Goal: Task Accomplishment & Management: Manage account settings

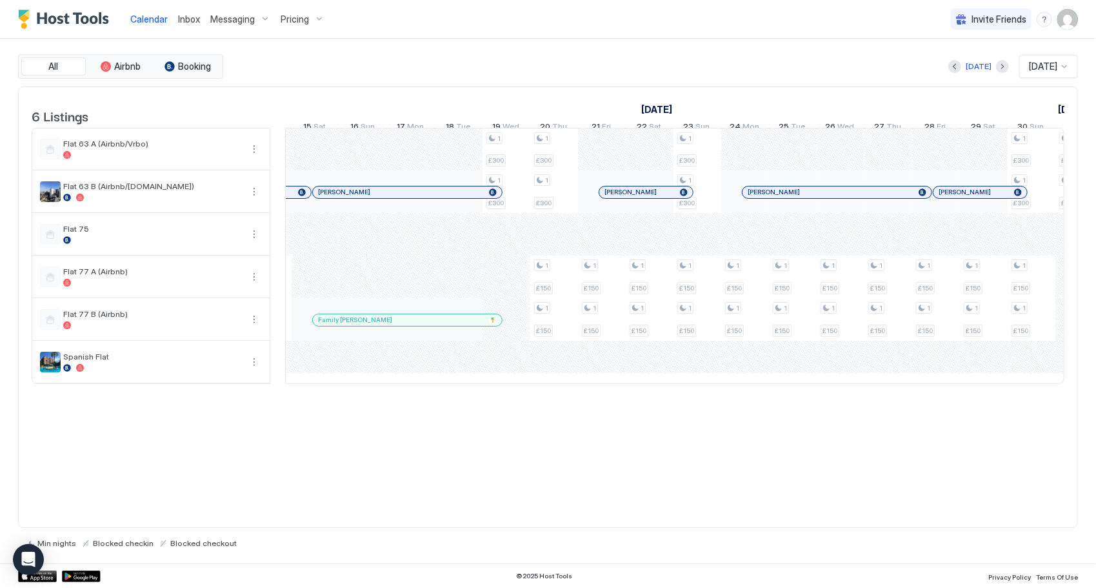
scroll to position [0, 964]
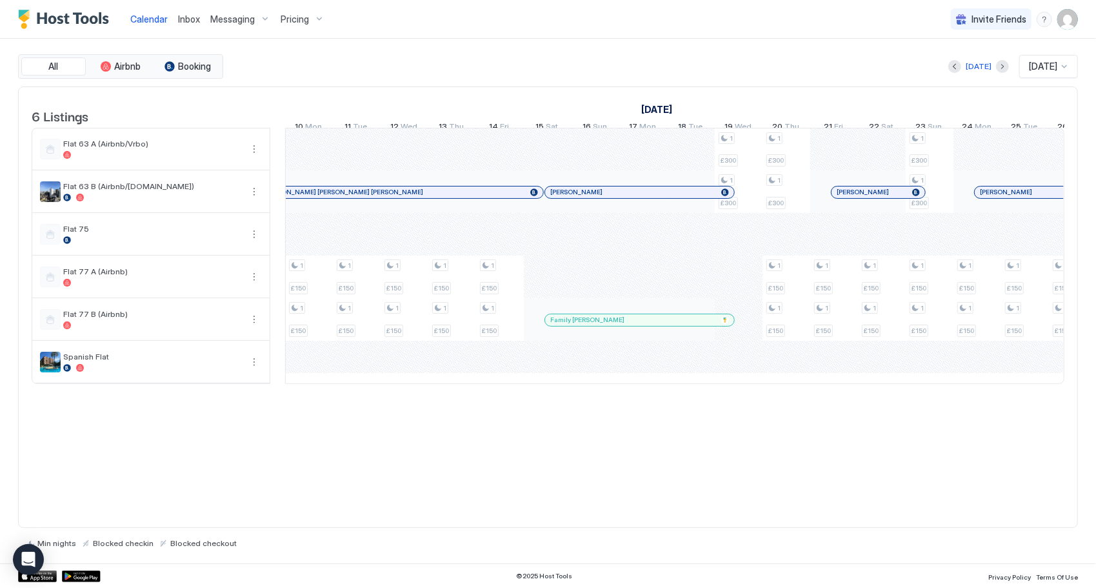
click at [676, 106] on link "[DATE]" at bounding box center [656, 109] width 37 height 19
click at [1045, 69] on span "[DATE]" at bounding box center [1043, 67] width 28 height 12
click at [1052, 114] on div "[DATE]" at bounding box center [1050, 113] width 42 height 10
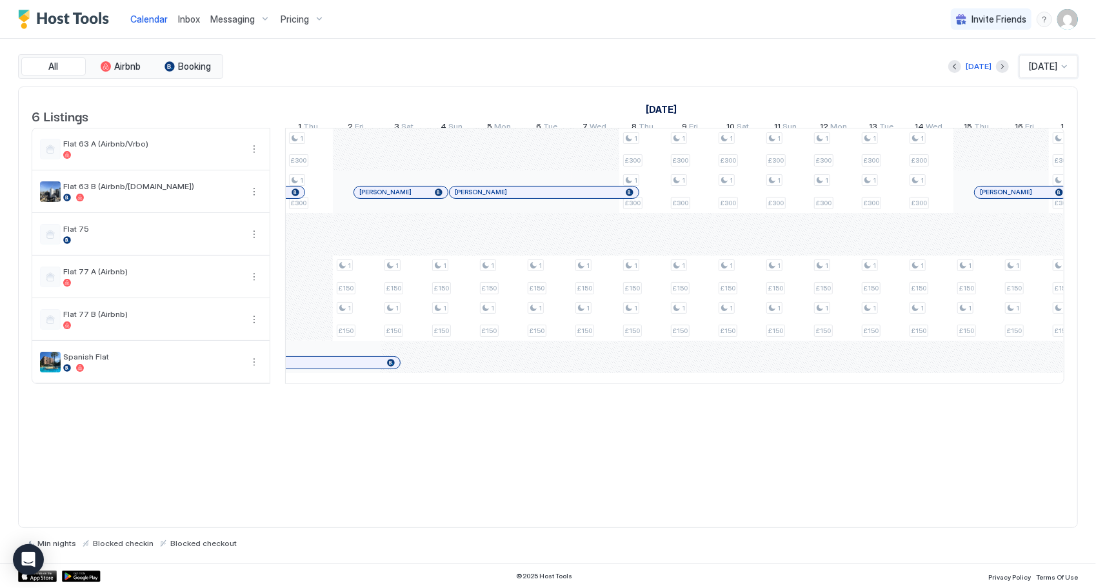
click at [1064, 67] on div at bounding box center [1065, 66] width 10 height 10
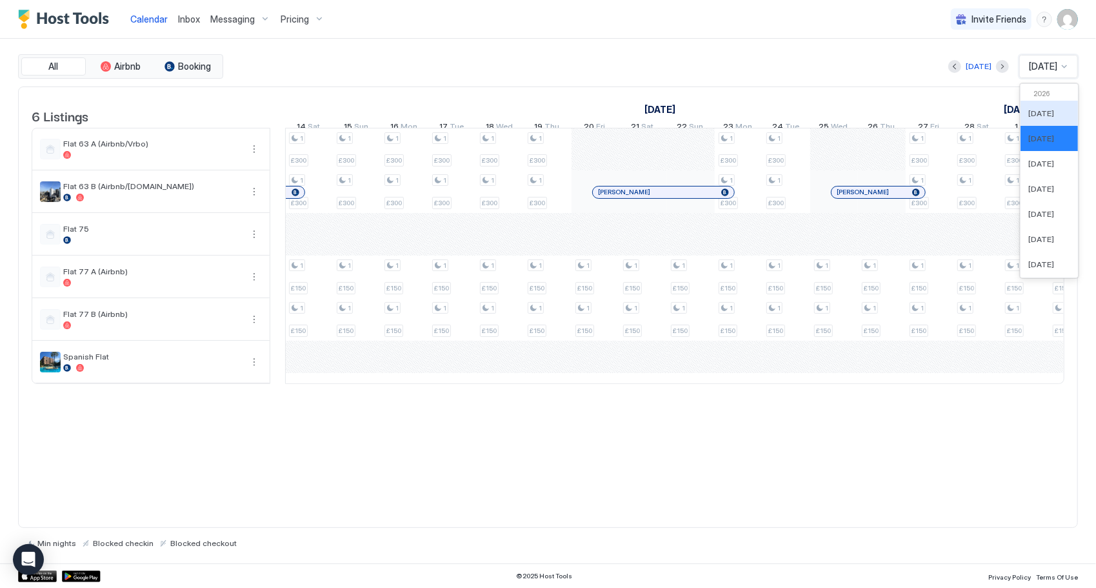
click at [998, 458] on div "6 Listings [DATE] [DATE] [DATE] 26 Mon 27 Tue 28 Wed 29 Thu 30 Fri 31 Sat 1 Sun…" at bounding box center [548, 307] width 1060 height 442
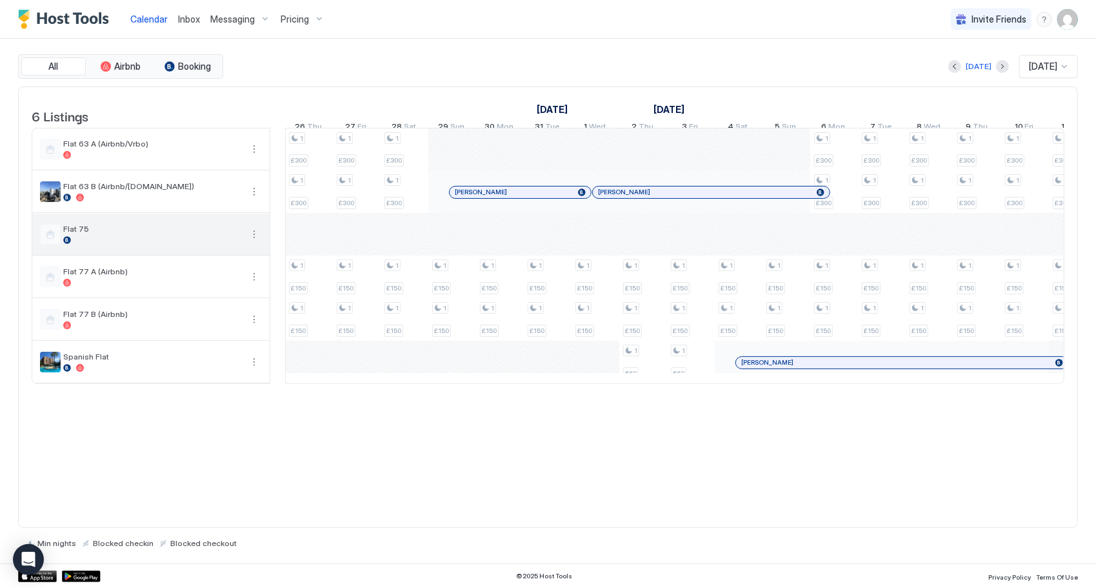
click at [250, 242] on button "More options" at bounding box center [254, 234] width 15 height 15
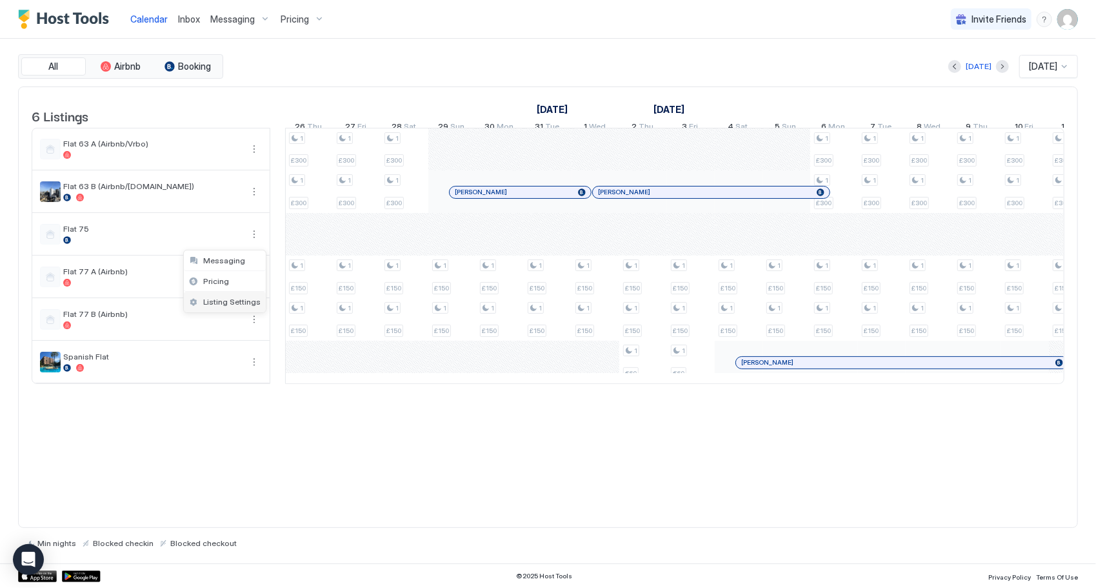
click at [249, 299] on span "Listing Settings" at bounding box center [231, 302] width 57 height 10
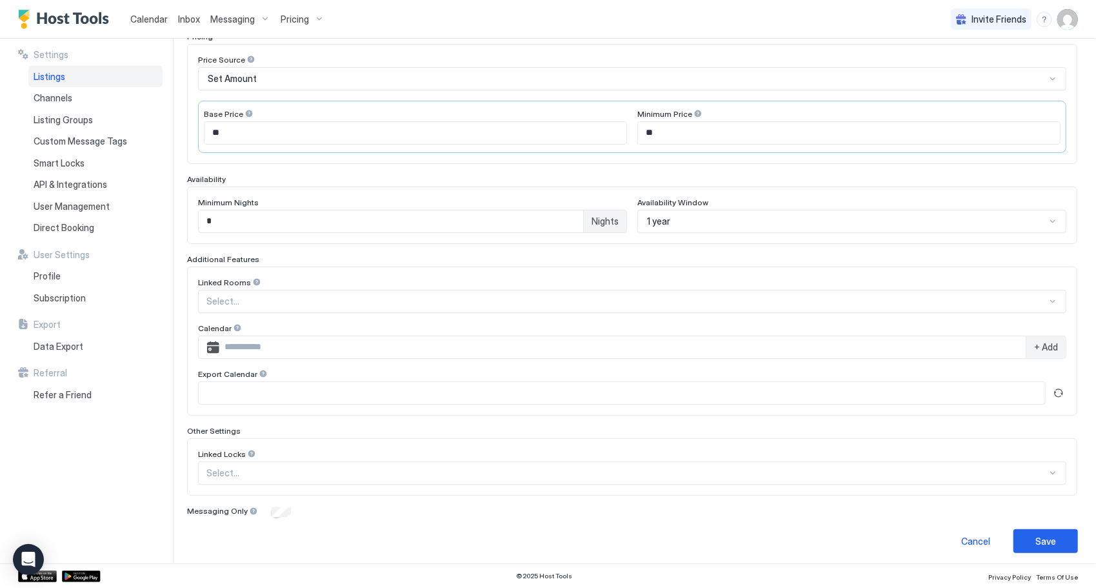
click at [601, 218] on span "Nights" at bounding box center [605, 222] width 27 height 12
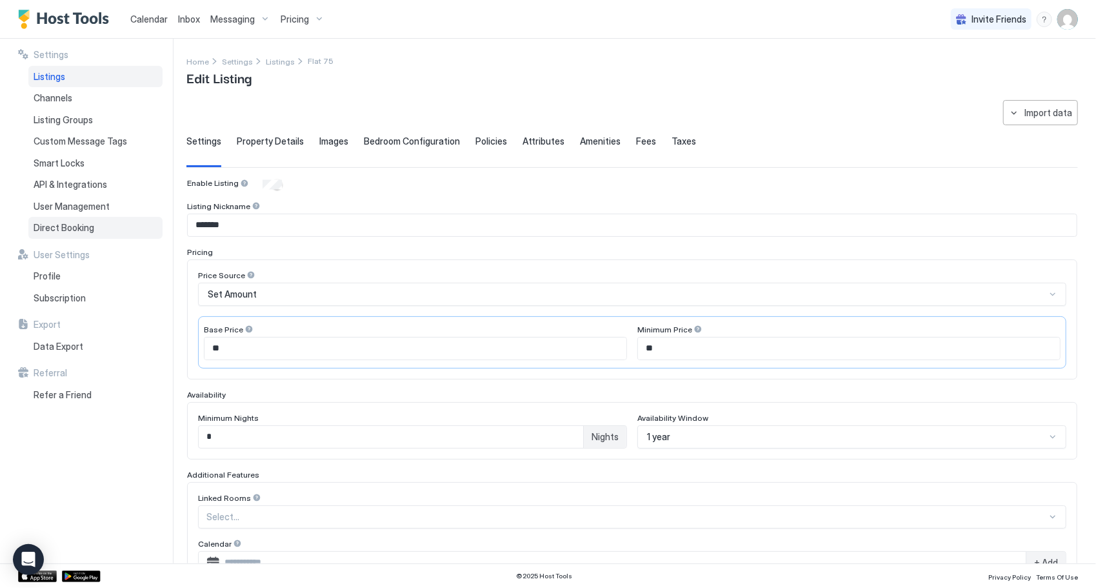
click at [110, 226] on div "Direct Booking" at bounding box center [95, 228] width 134 height 22
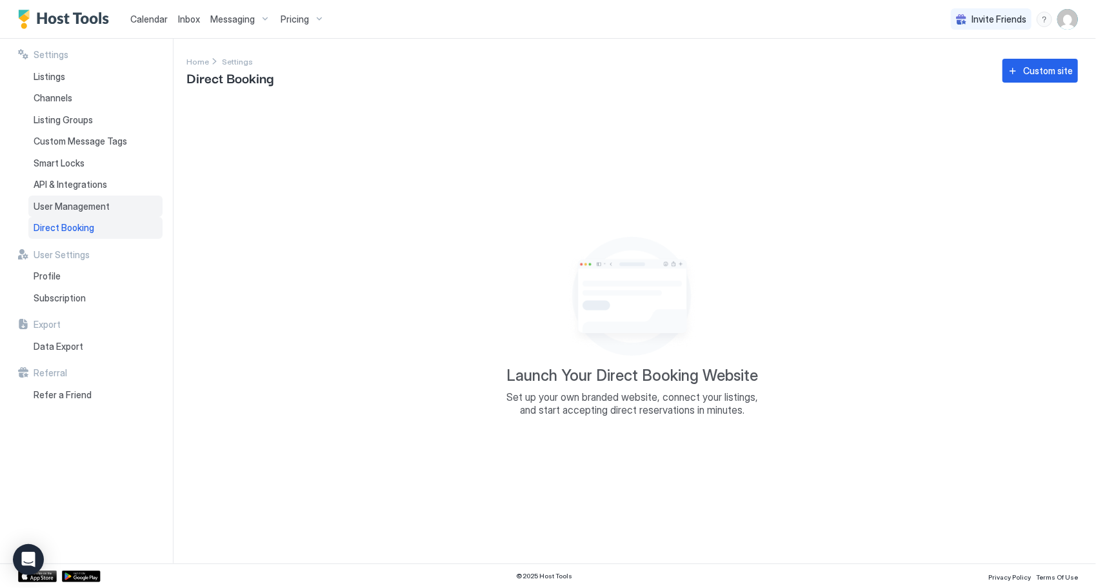
click at [70, 205] on span "User Management" at bounding box center [72, 207] width 76 height 12
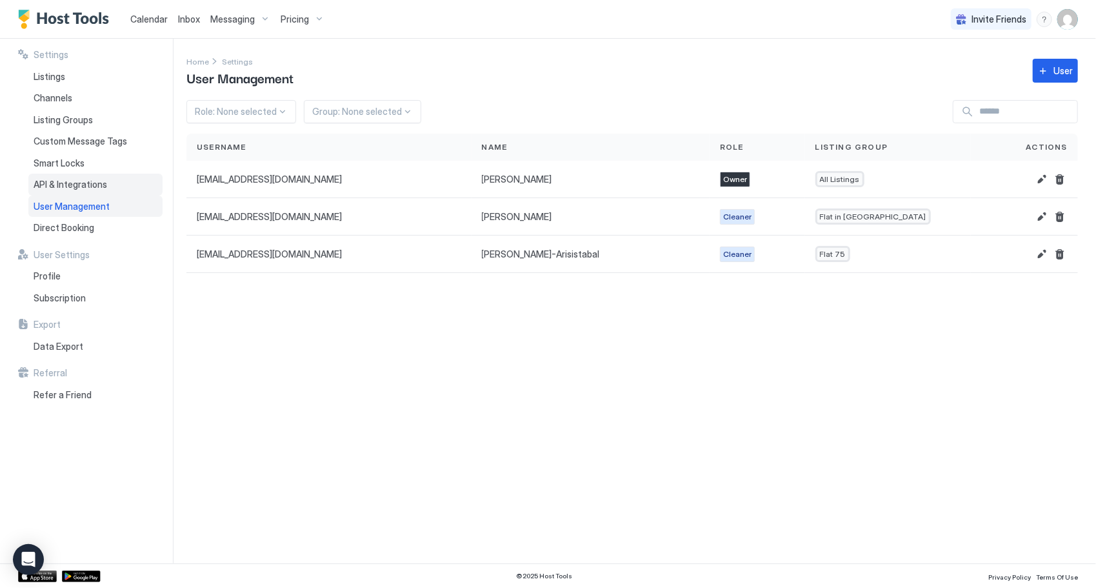
click at [90, 183] on span "API & Integrations" at bounding box center [71, 185] width 74 height 12
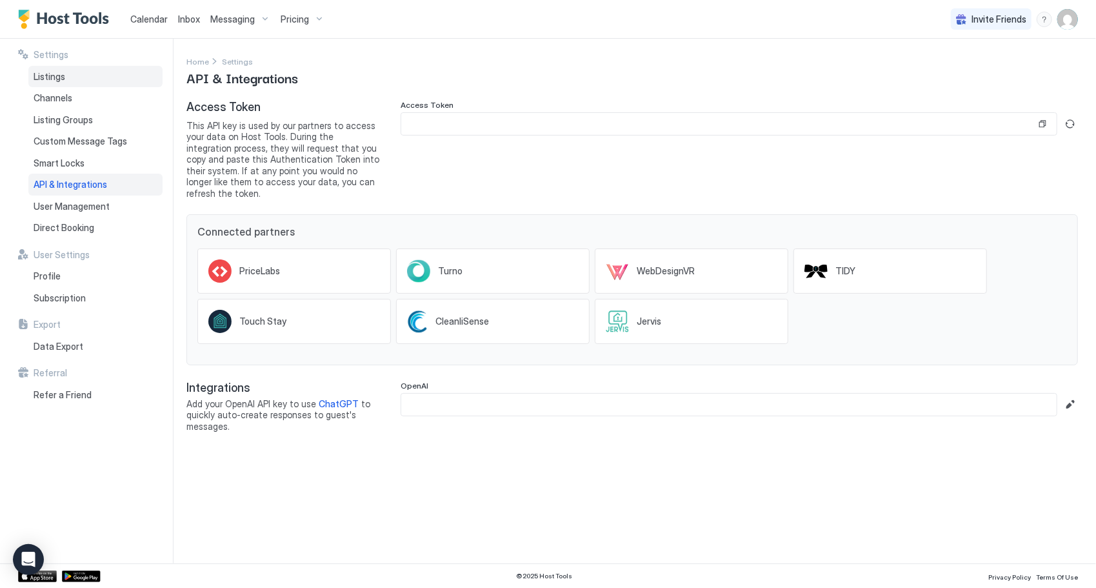
click at [76, 69] on div "Listings" at bounding box center [95, 77] width 134 height 22
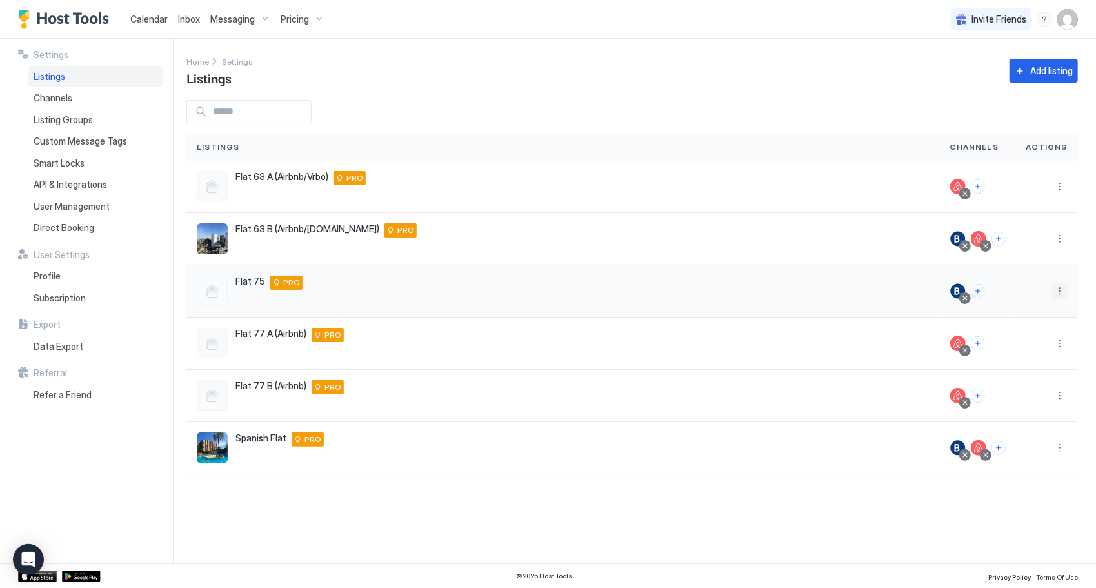
click at [1064, 292] on button "More options" at bounding box center [1060, 290] width 15 height 15
click at [1044, 348] on span "Listing Settings" at bounding box center [1031, 350] width 57 height 10
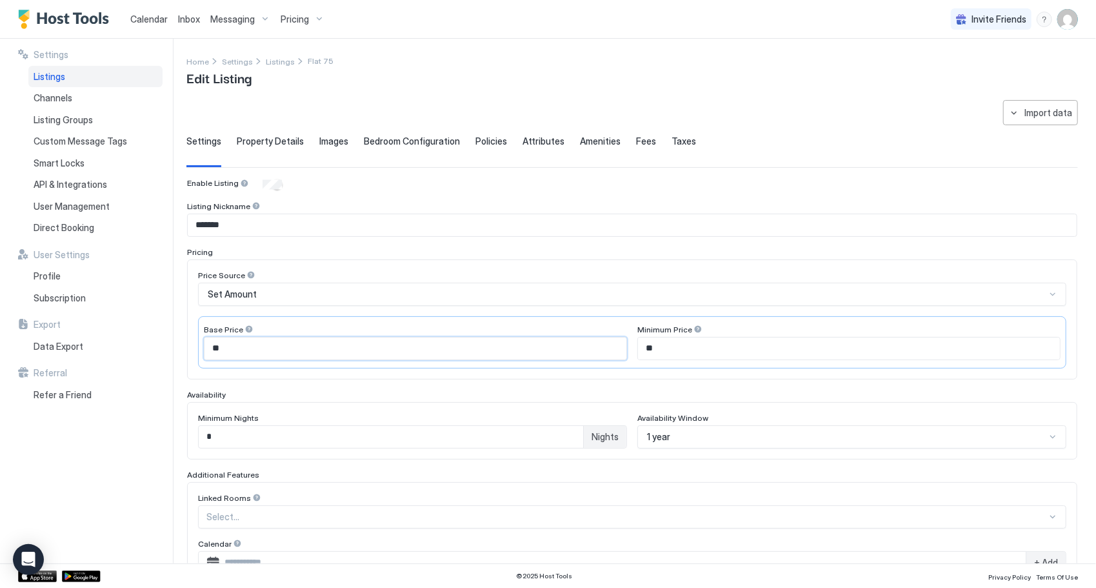
drag, startPoint x: 223, startPoint y: 352, endPoint x: 203, endPoint y: 359, distance: 21.2
click at [208, 356] on input "**" at bounding box center [416, 349] width 422 height 22
type input "***"
click at [677, 341] on input "**" at bounding box center [849, 349] width 422 height 22
drag, startPoint x: 638, startPoint y: 354, endPoint x: 608, endPoint y: 348, distance: 30.8
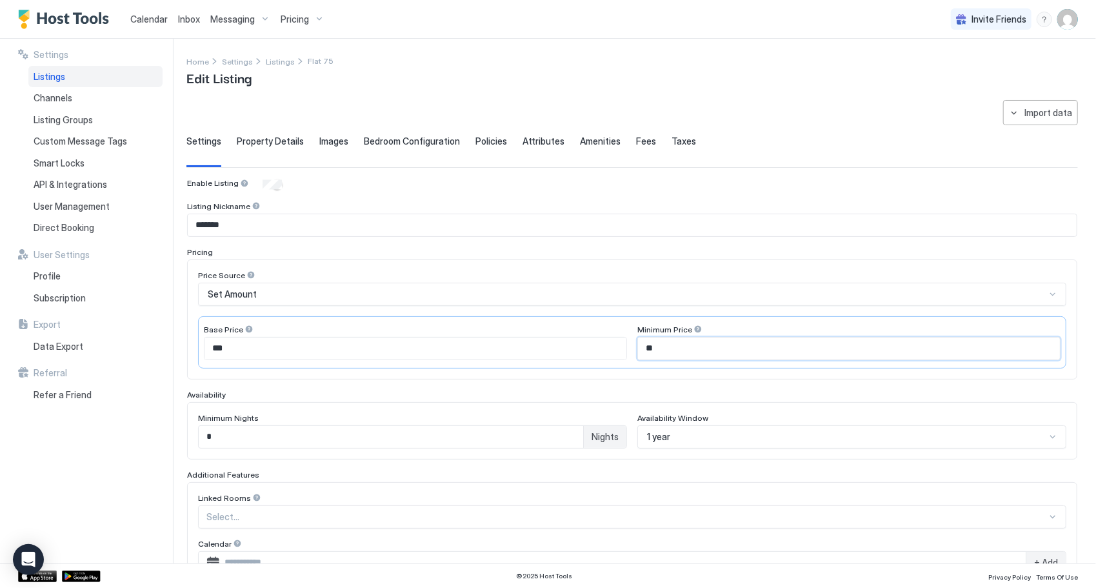
click at [608, 348] on div "Base Price *** Minimum Price **" at bounding box center [632, 342] width 869 height 52
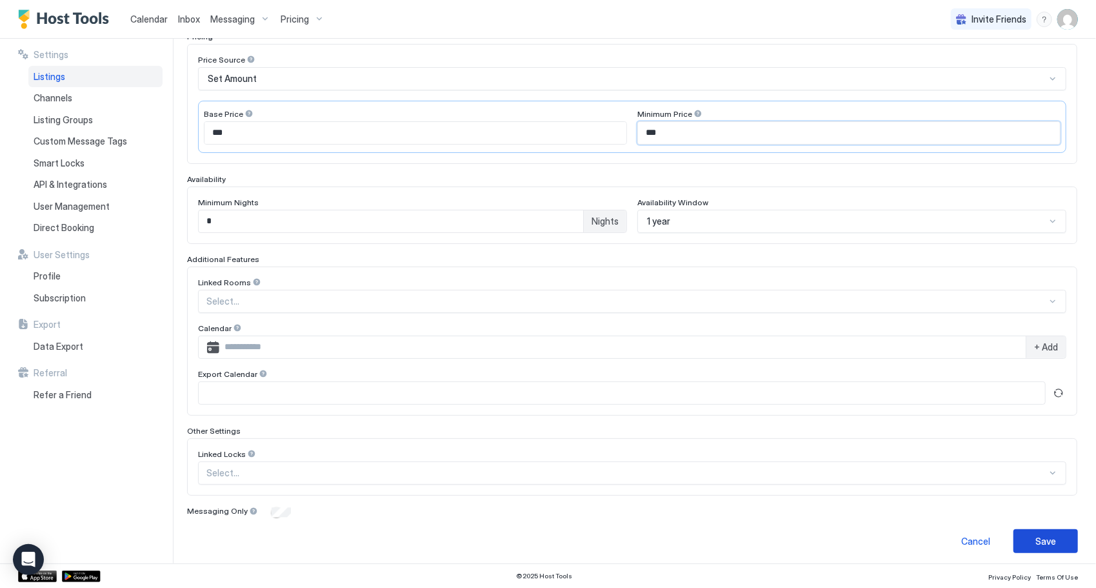
type input "***"
click at [1036, 542] on div "Save" at bounding box center [1046, 541] width 21 height 14
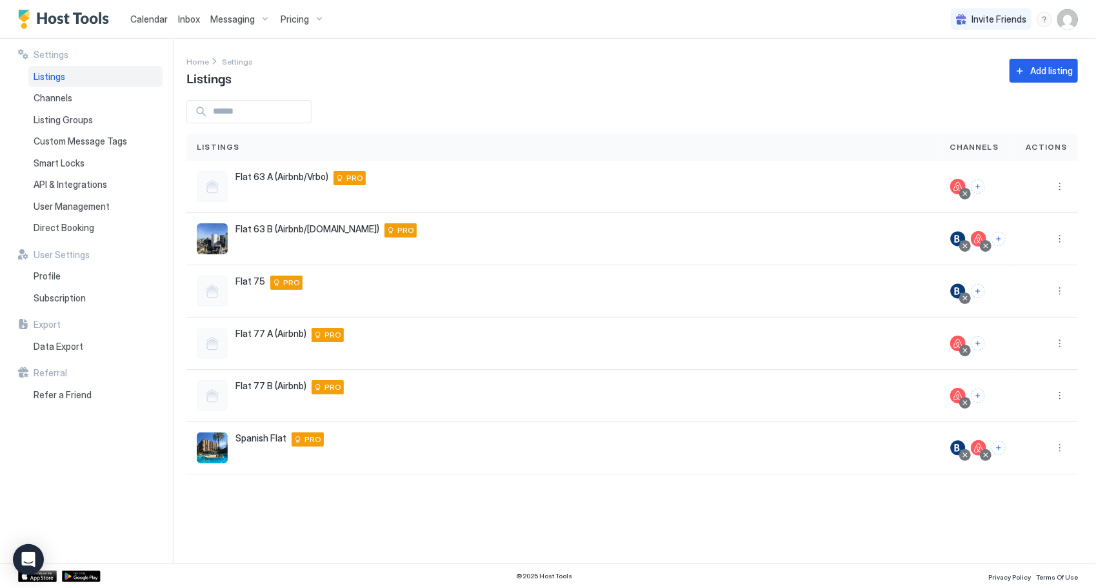
click at [68, 12] on img "Host Tools Logo" at bounding box center [66, 19] width 97 height 19
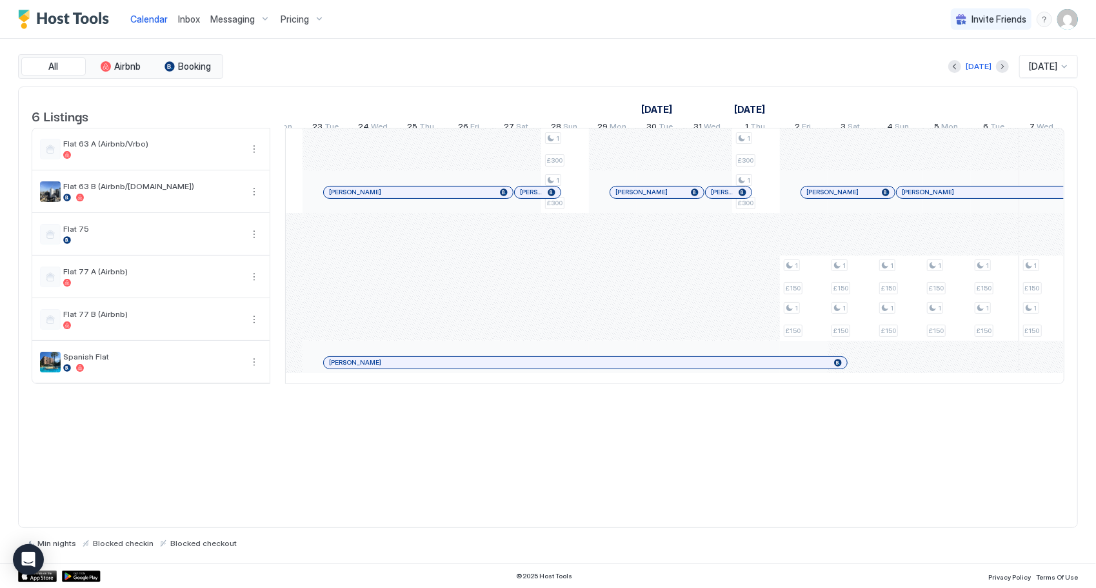
scroll to position [0, 908]
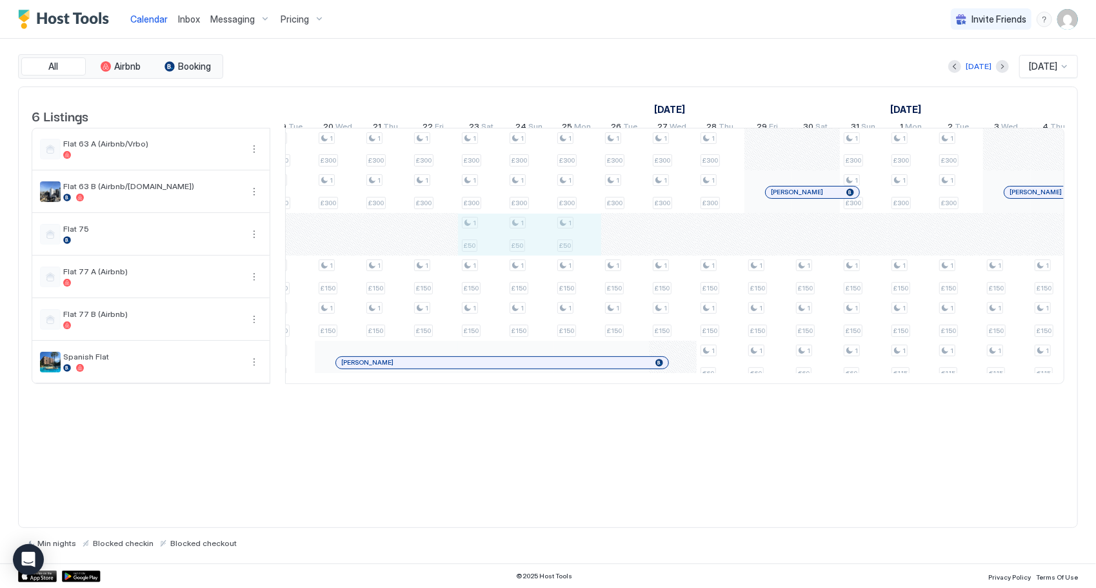
drag, startPoint x: 472, startPoint y: 250, endPoint x: 566, endPoint y: 249, distance: 94.2
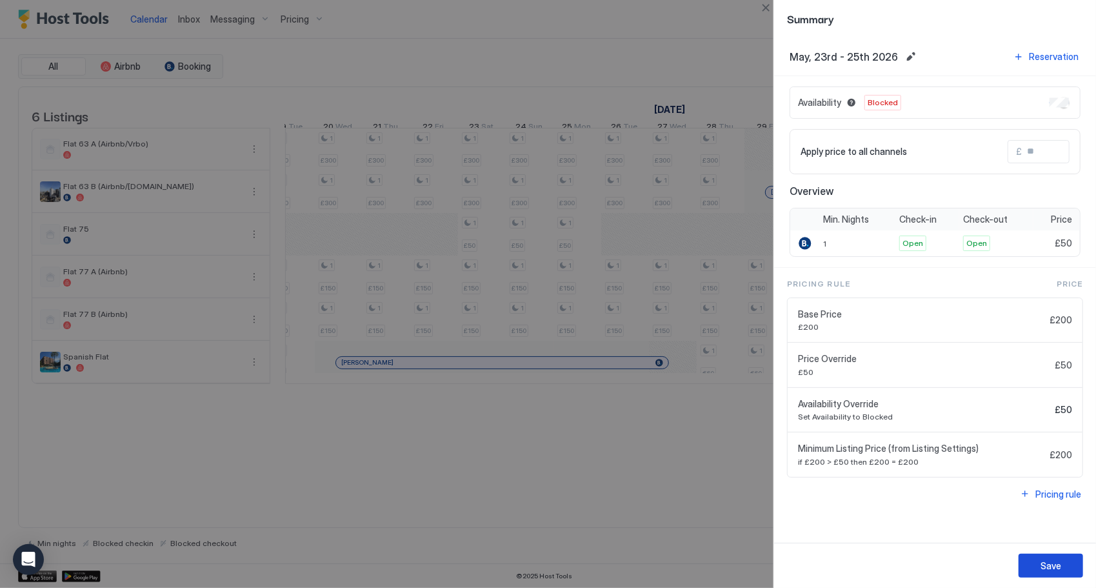
click at [1039, 569] on button "Save" at bounding box center [1051, 566] width 65 height 24
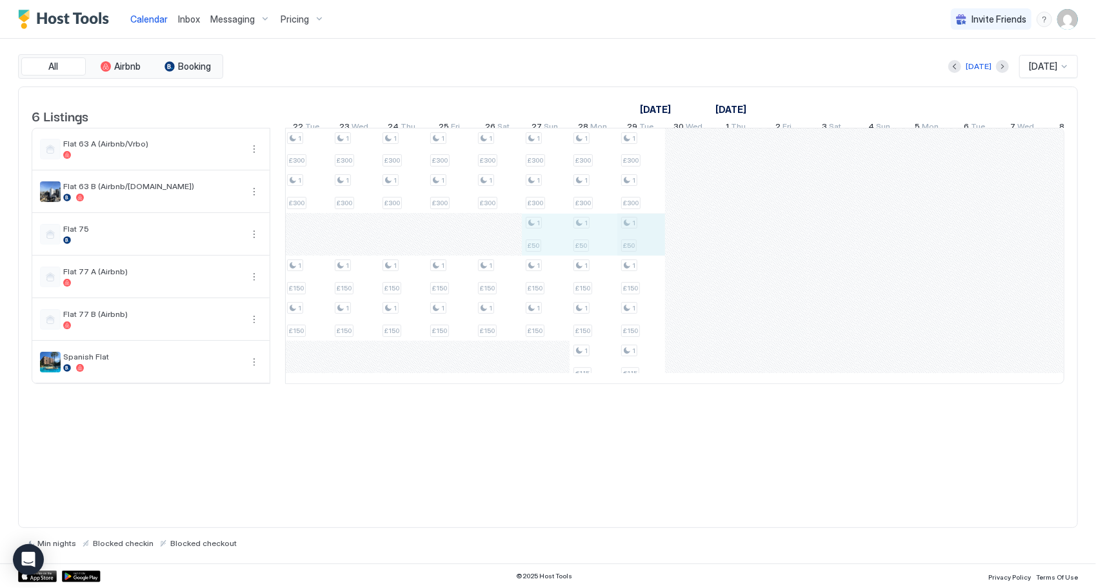
drag, startPoint x: 576, startPoint y: 237, endPoint x: 618, endPoint y: 237, distance: 42.6
click at [643, 236] on div "1 £300 1 £300 1 £150 1 £150 1 £300 1 £300 1 £150 1 £150 1 £300 1 £300 1 £150 1 …" at bounding box center [999, 255] width 2674 height 255
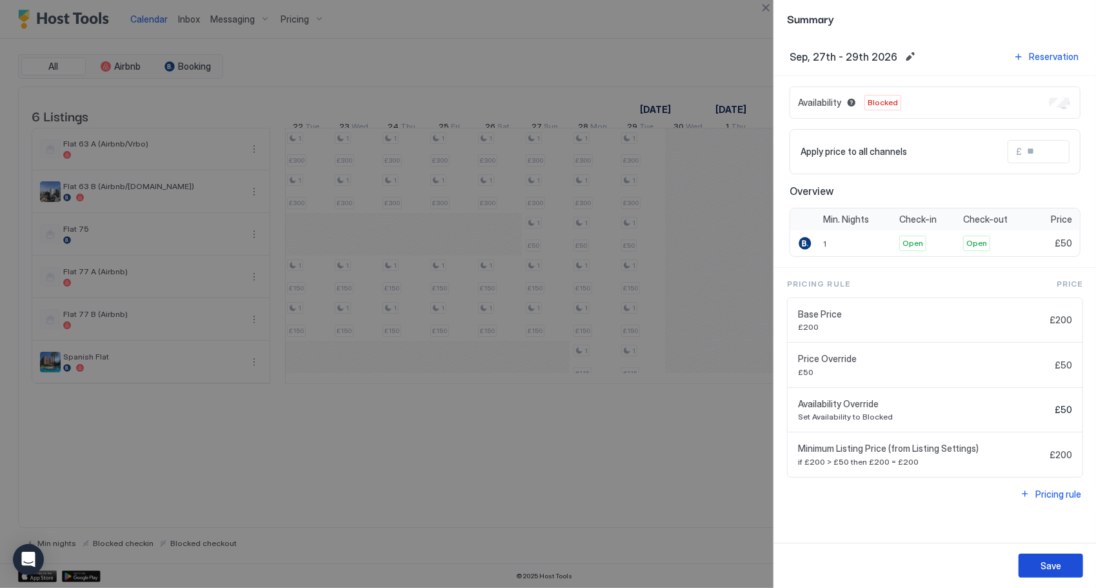
drag, startPoint x: 1052, startPoint y: 559, endPoint x: 998, endPoint y: 518, distance: 67.8
click at [1051, 558] on button "Save" at bounding box center [1051, 566] width 65 height 24
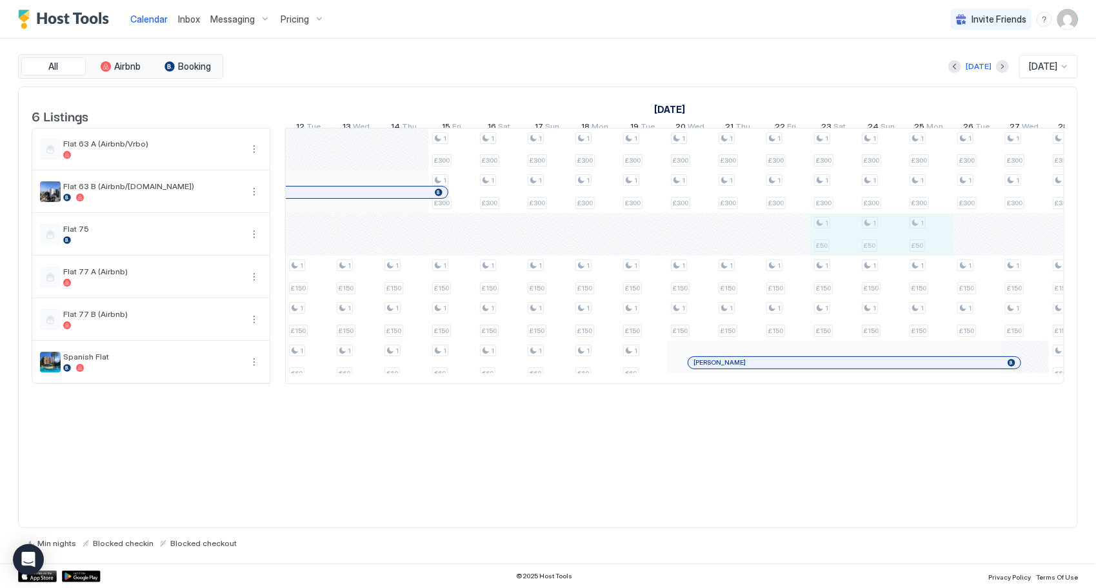
drag, startPoint x: 830, startPoint y: 230, endPoint x: 945, endPoint y: 230, distance: 114.9
click at [945, 230] on div "1 £150 1 £150 1 €60 1 £150 1 £150 1 €60 1 £300 1 £300 1 £300 1 £300 1 £150 1 £1…" at bounding box center [667, 255] width 2674 height 255
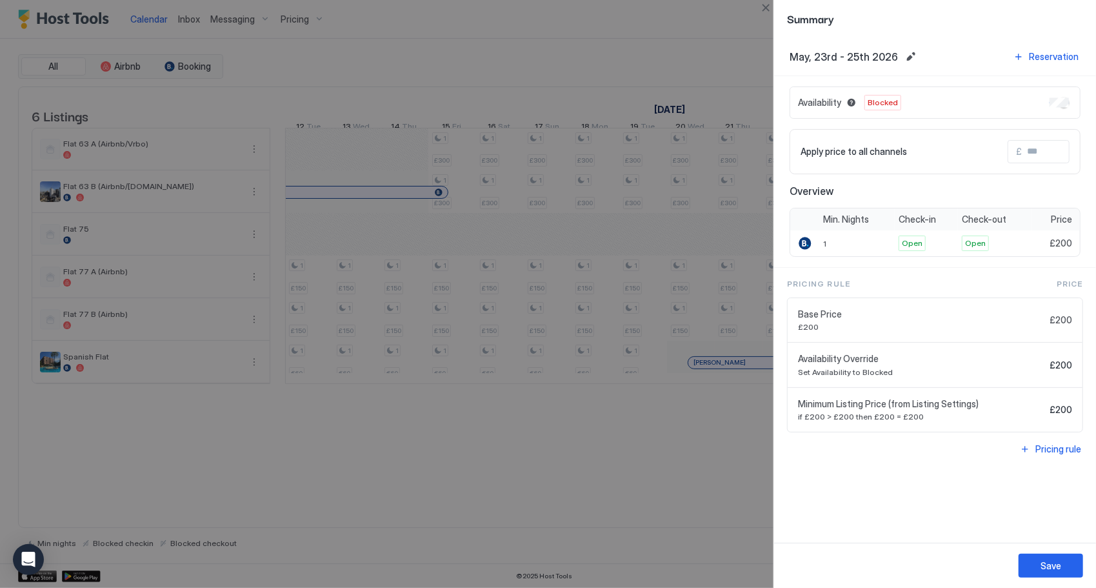
drag, startPoint x: 660, startPoint y: 463, endPoint x: 661, endPoint y: 444, distance: 18.7
click at [660, 463] on div at bounding box center [548, 294] width 1096 height 588
click at [674, 393] on div at bounding box center [548, 294] width 1096 height 588
